Goal: Task Accomplishment & Management: Manage account settings

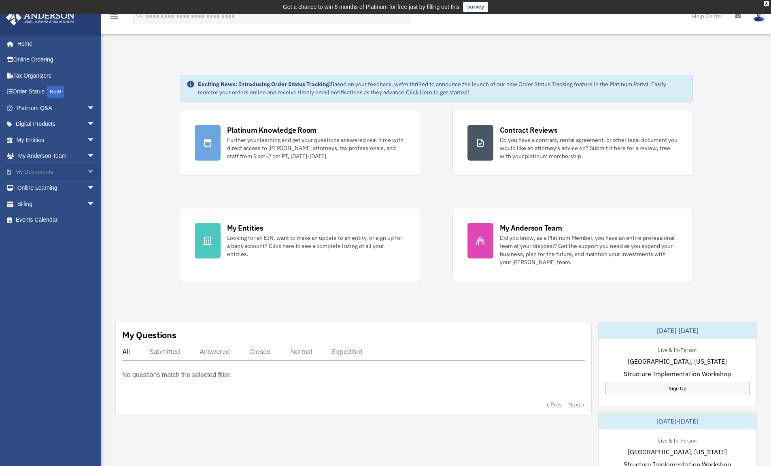
click at [47, 169] on link "My Documents arrow_drop_down" at bounding box center [57, 172] width 102 height 16
click at [87, 169] on span "arrow_drop_down" at bounding box center [95, 172] width 16 height 17
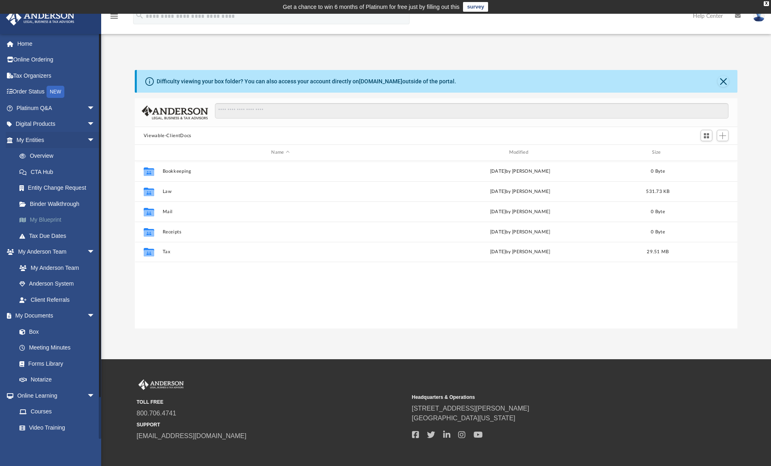
scroll to position [178, 597]
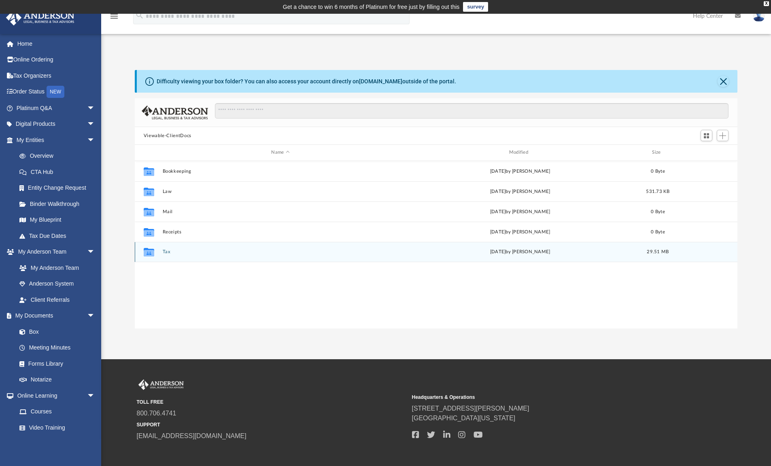
click at [170, 253] on button "Tax" at bounding box center [280, 251] width 236 height 5
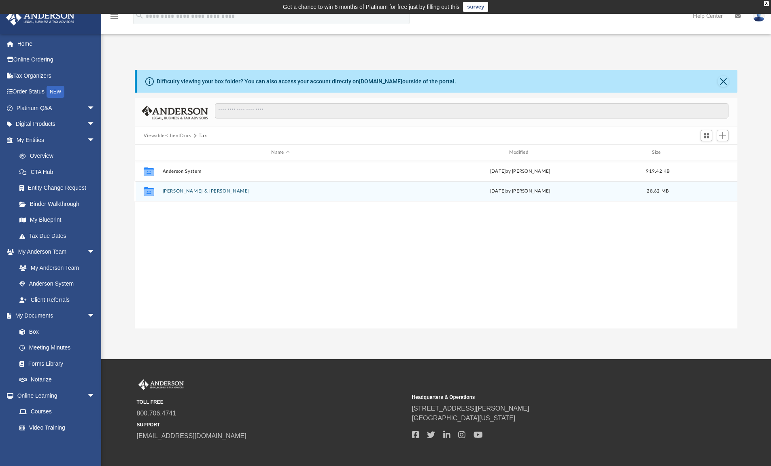
click at [212, 190] on button "[PERSON_NAME] & [PERSON_NAME]" at bounding box center [280, 191] width 236 height 5
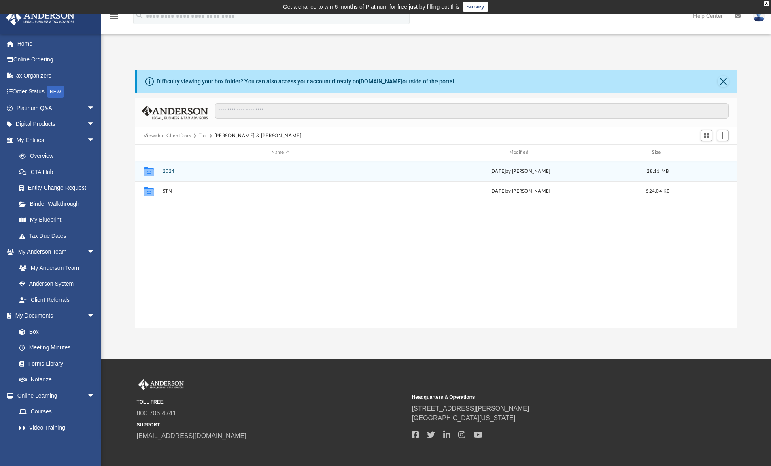
click at [174, 170] on button "2024" at bounding box center [280, 171] width 236 height 5
click at [211, 170] on button "Supporting Documents" at bounding box center [280, 170] width 236 height 5
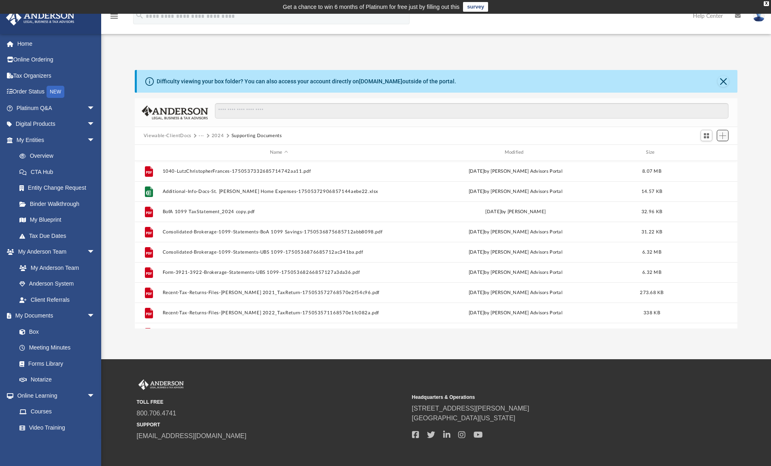
click at [727, 134] on button "Add" at bounding box center [723, 135] width 12 height 11
click at [716, 150] on li "Upload" at bounding box center [711, 151] width 26 height 8
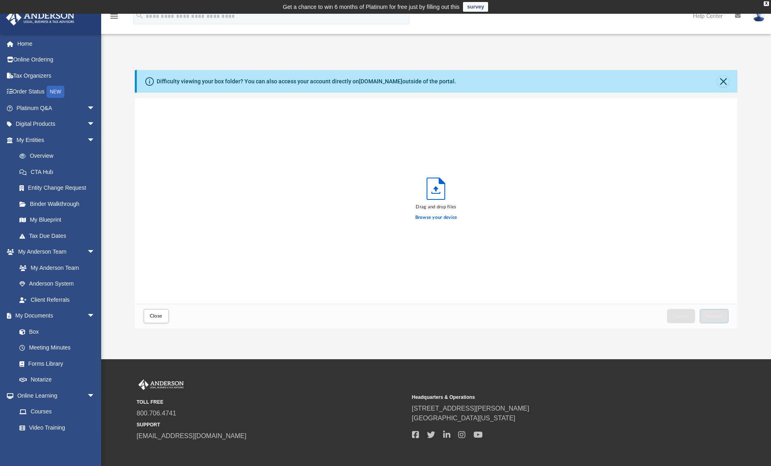
scroll to position [199, 597]
click at [440, 218] on label "Browse your device" at bounding box center [436, 217] width 42 height 7
click at [0, 0] on input "Browse your device" at bounding box center [0, 0] width 0 height 0
click at [713, 316] on span "Upload" at bounding box center [714, 316] width 17 height 5
